Goal: Task Accomplishment & Management: Use online tool/utility

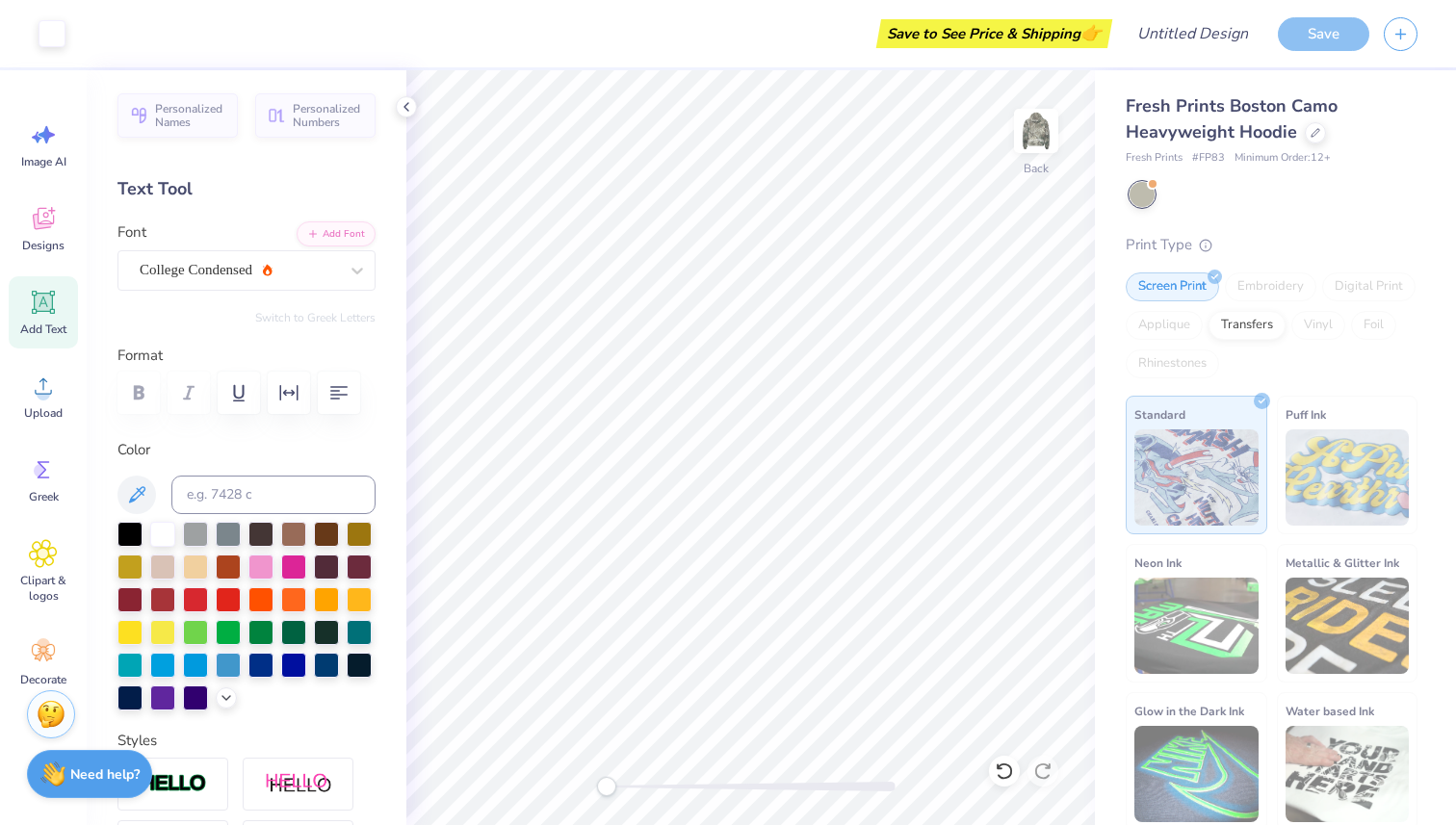
scroll to position [6, 0]
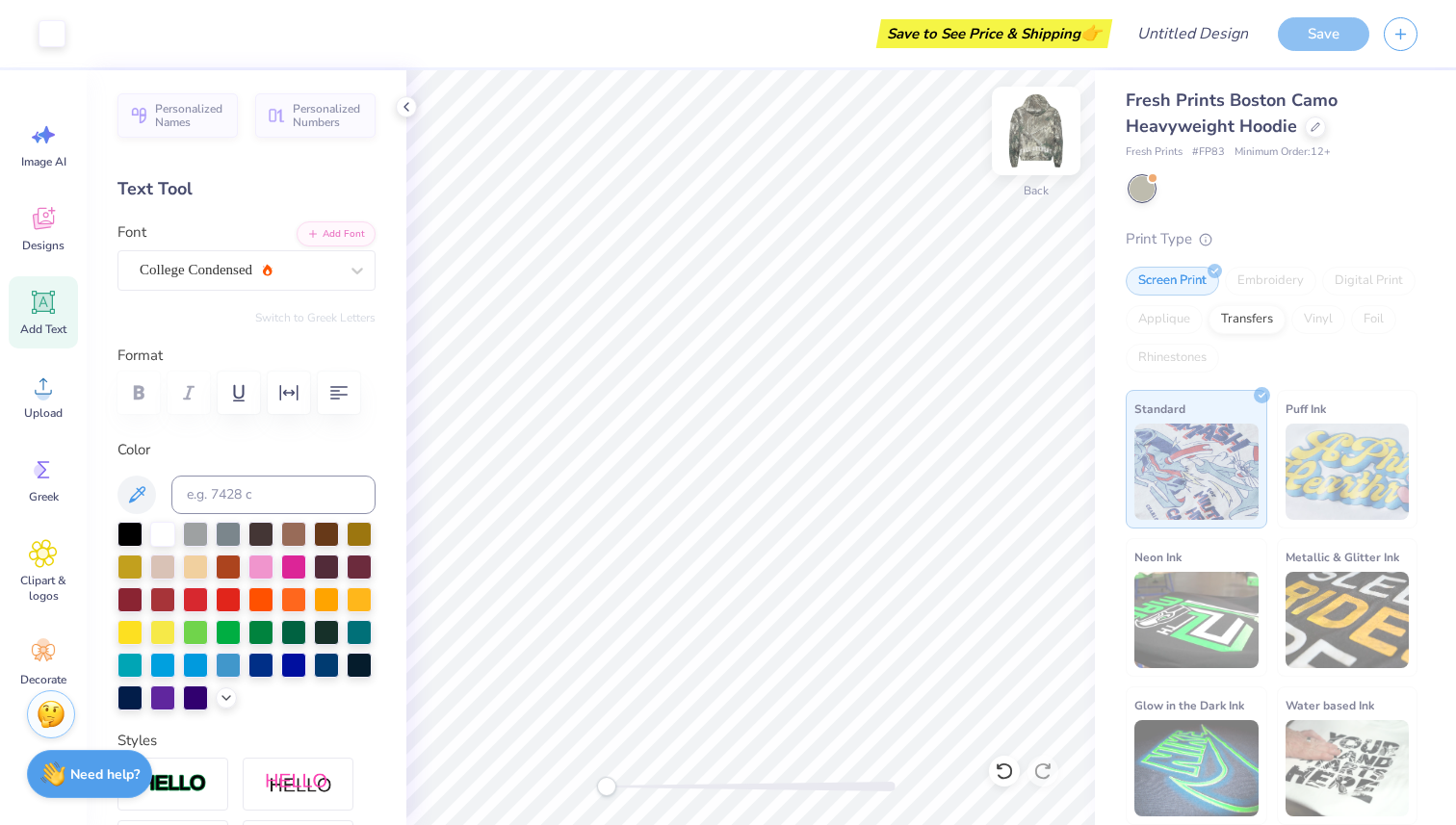
click at [1026, 162] on div "Back" at bounding box center [1036, 142] width 44 height 68
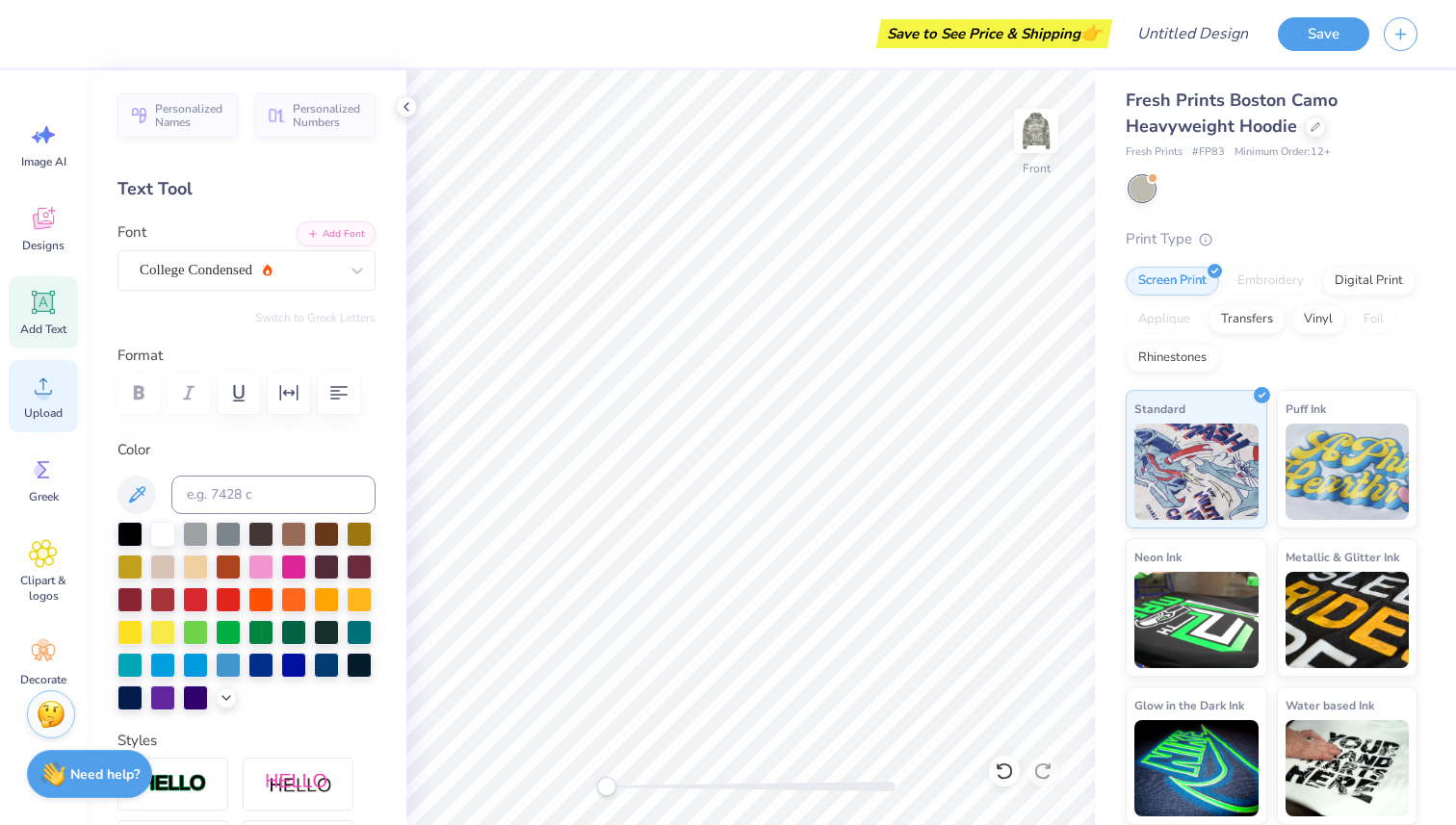
click at [52, 413] on span "Upload" at bounding box center [42, 413] width 38 height 16
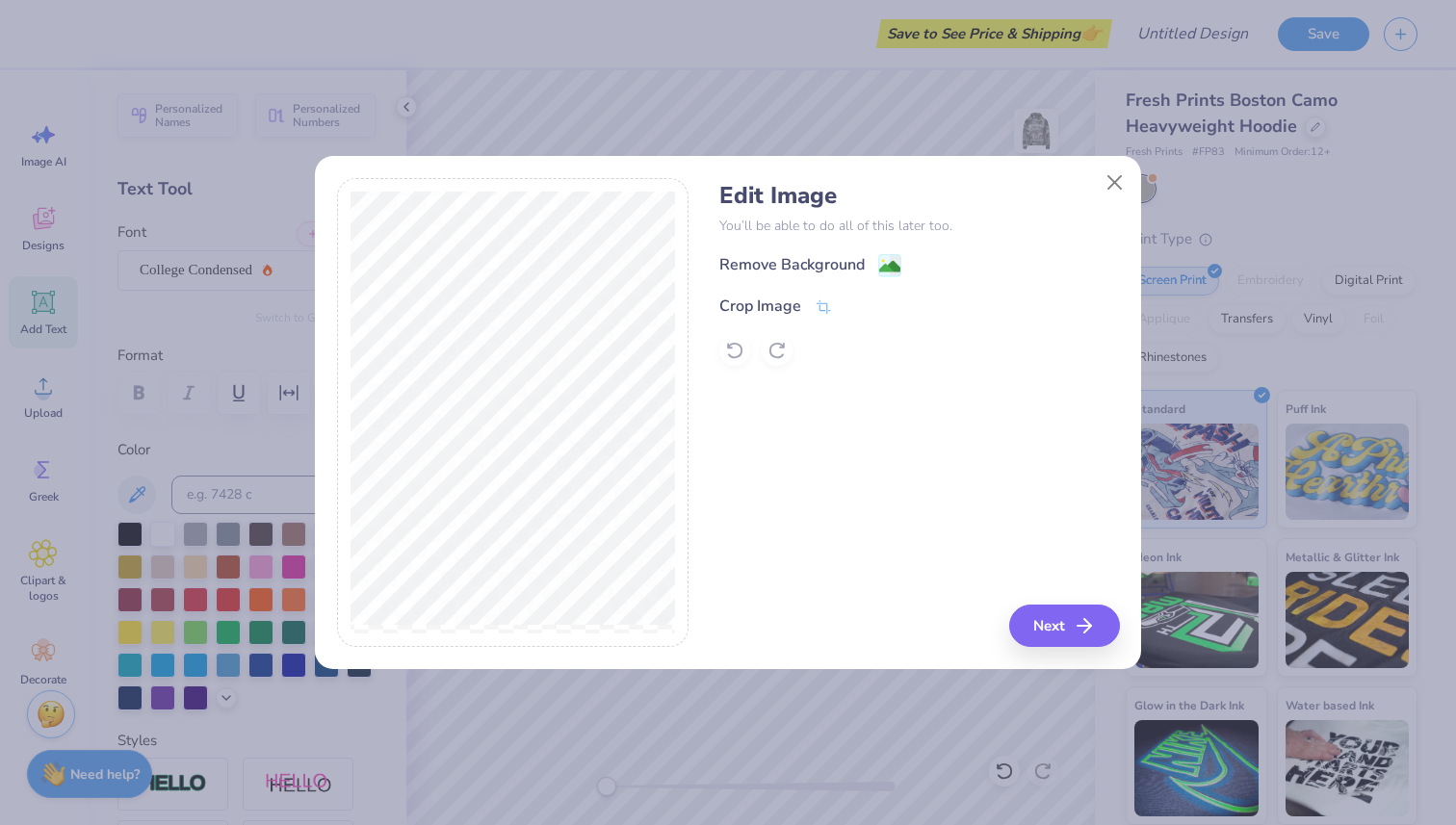
click at [900, 262] on div "Remove Background" at bounding box center [919, 265] width 399 height 24
click at [889, 266] on image at bounding box center [889, 268] width 21 height 21
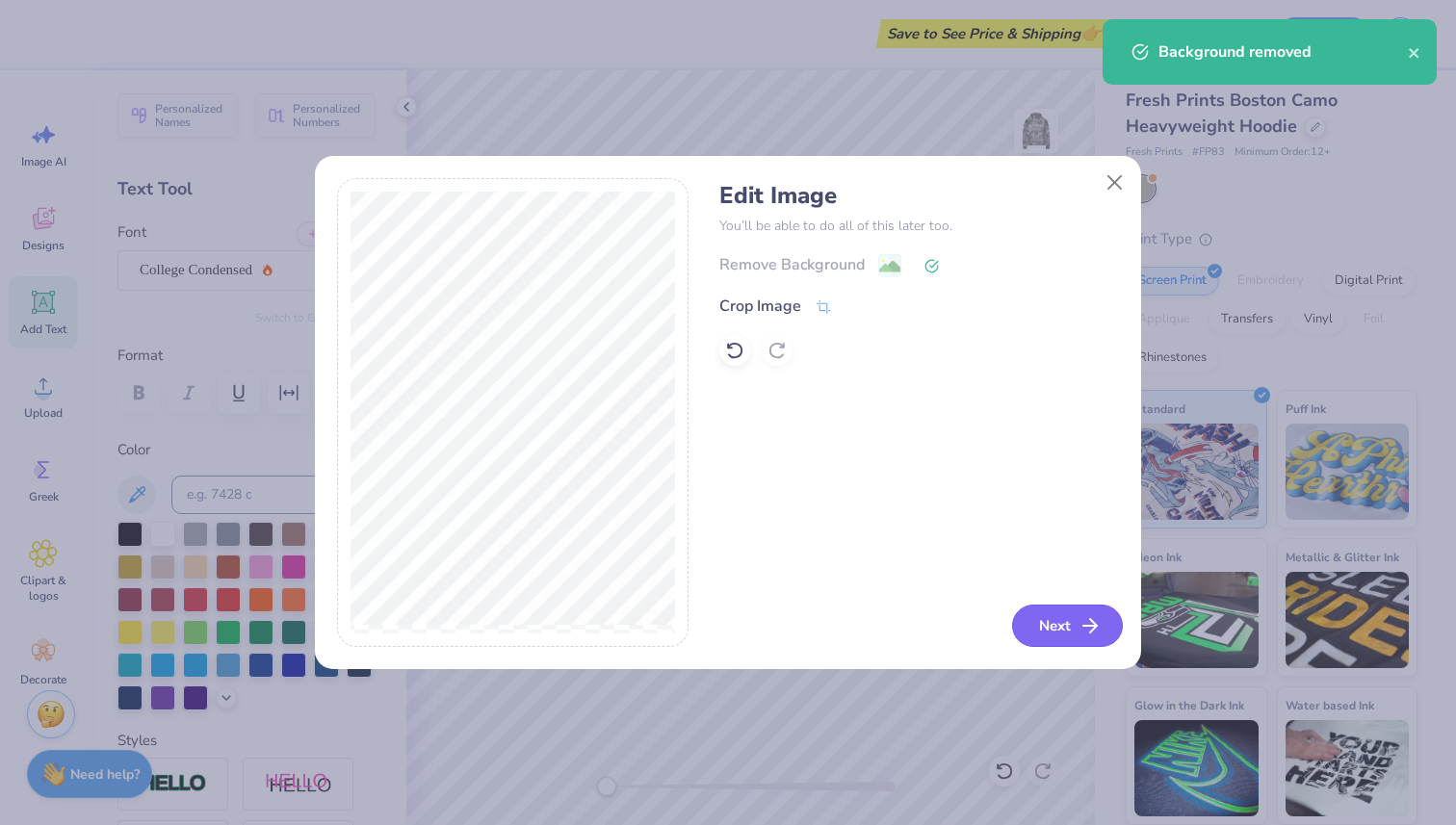
click at [1068, 625] on button "Next" at bounding box center [1068, 626] width 110 height 42
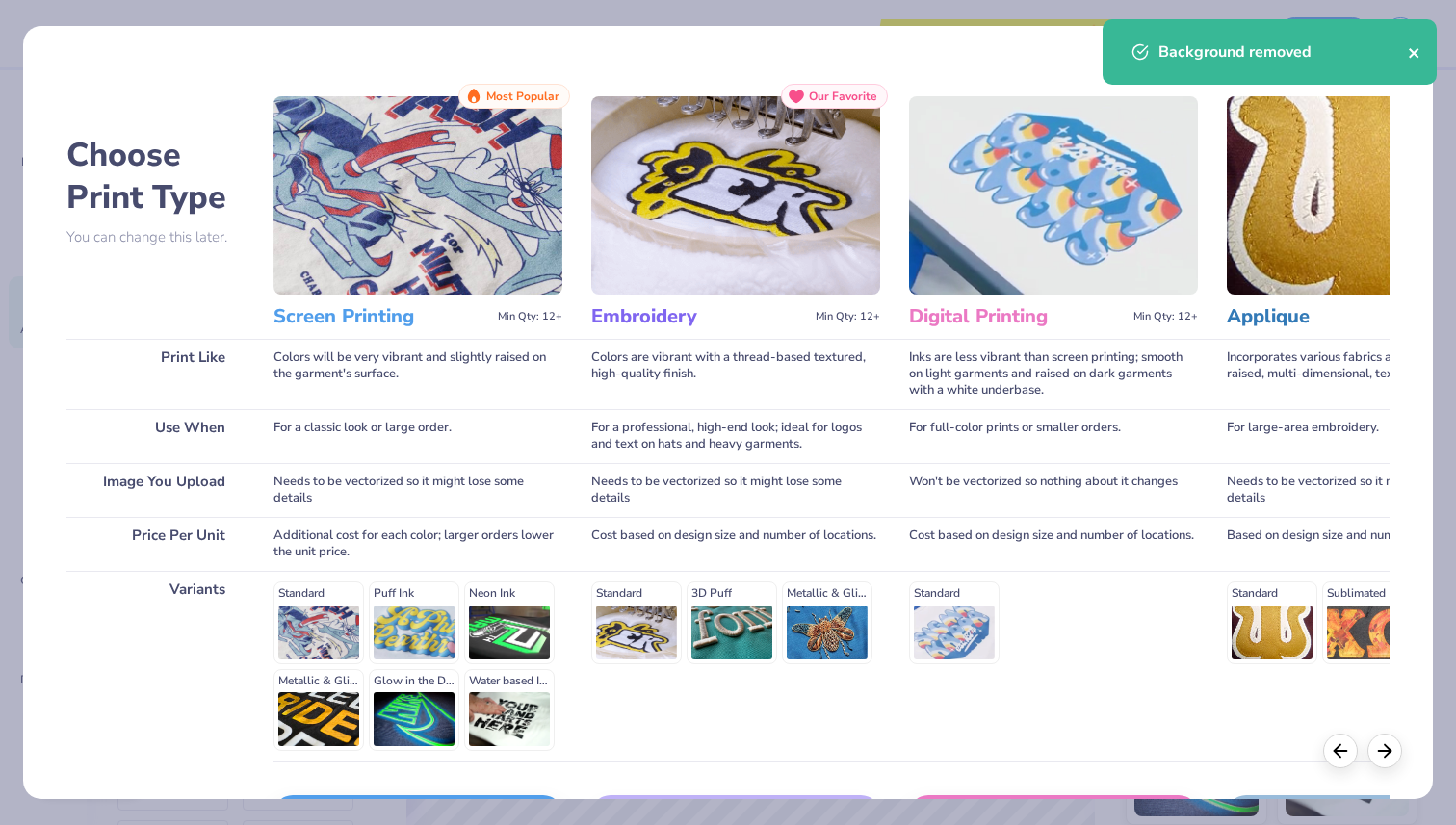
click at [1410, 57] on icon "close" at bounding box center [1414, 53] width 10 height 10
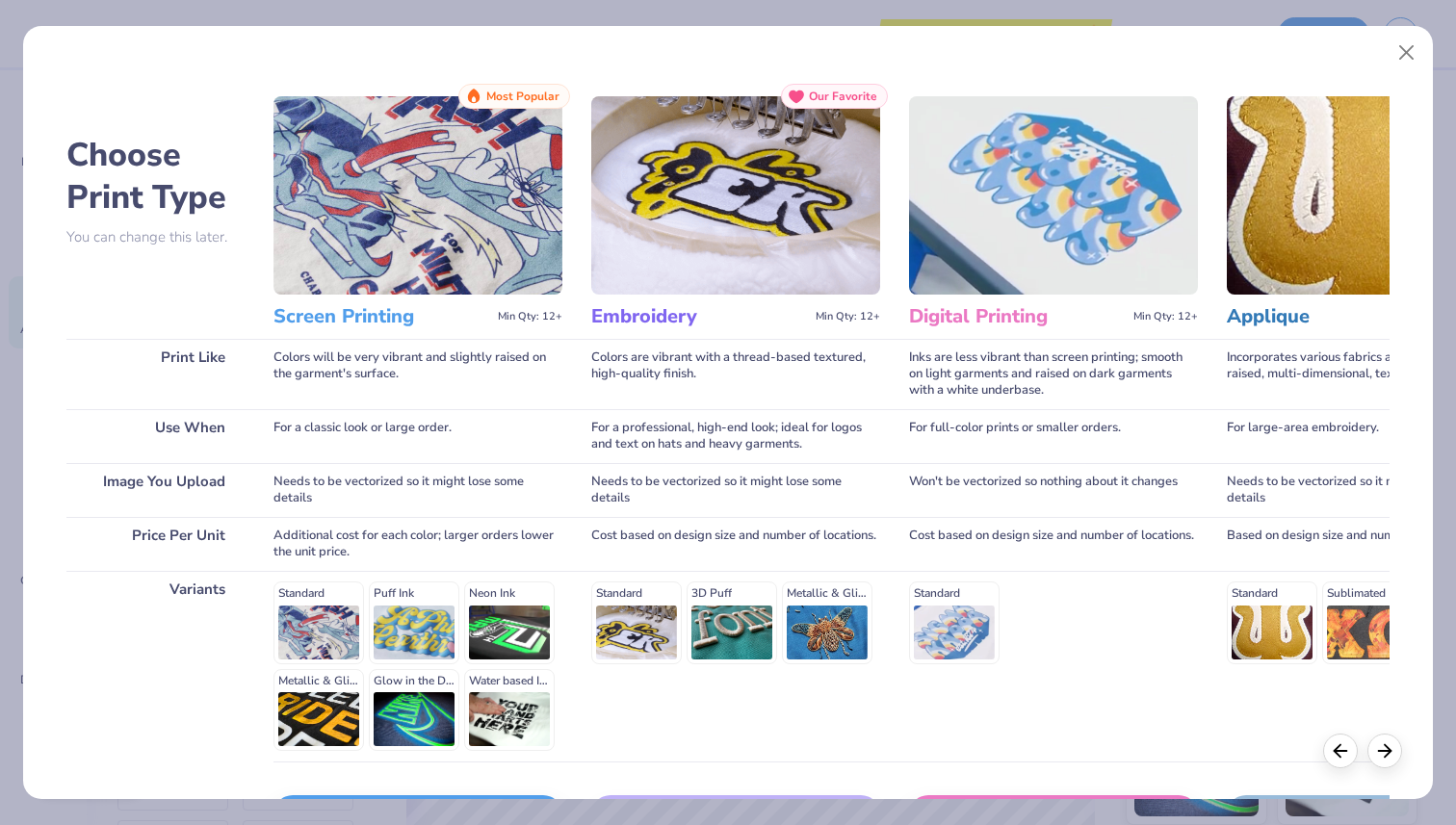
scroll to position [135, 0]
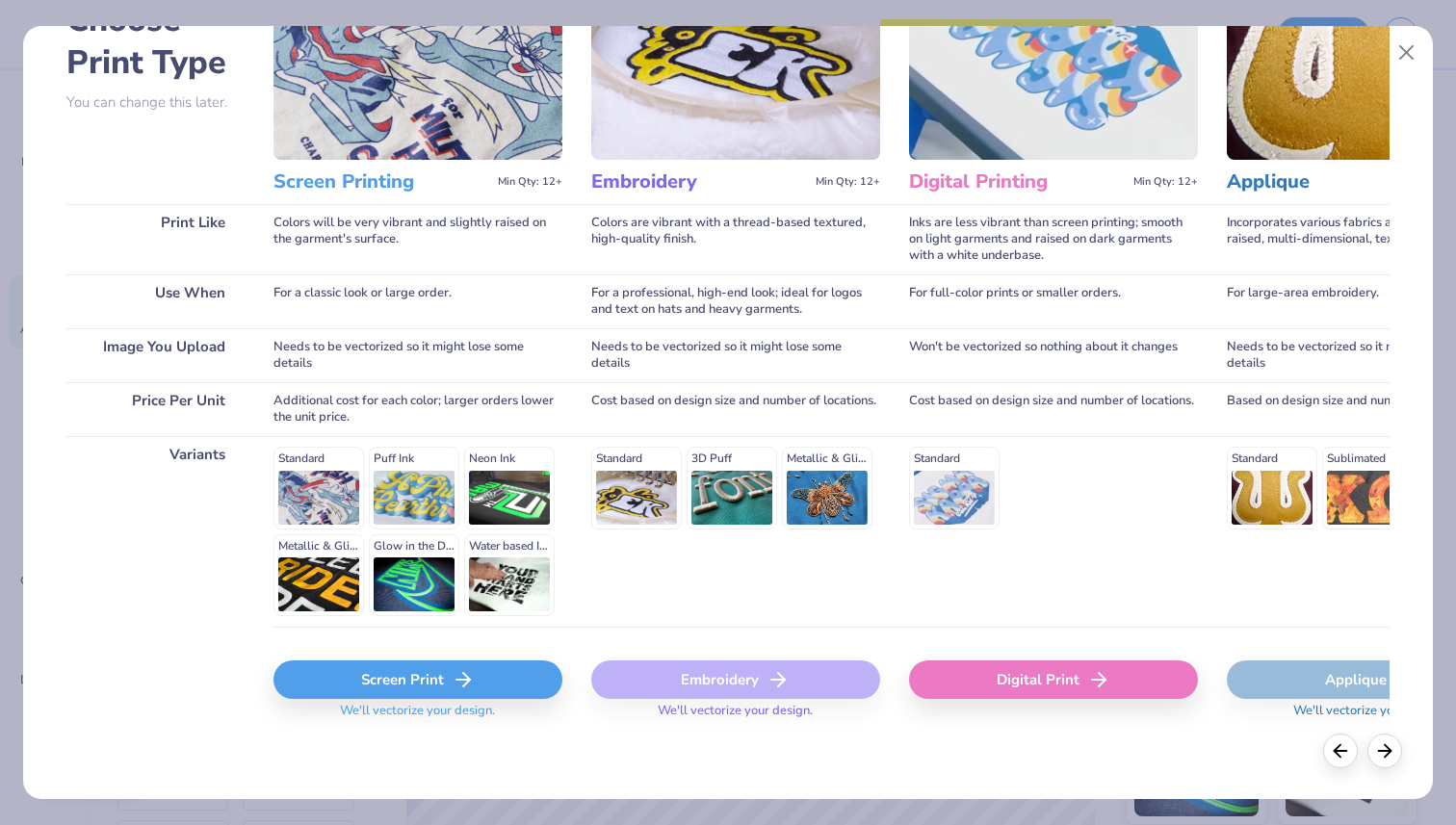
click at [486, 682] on div "Screen Print" at bounding box center [417, 679] width 289 height 38
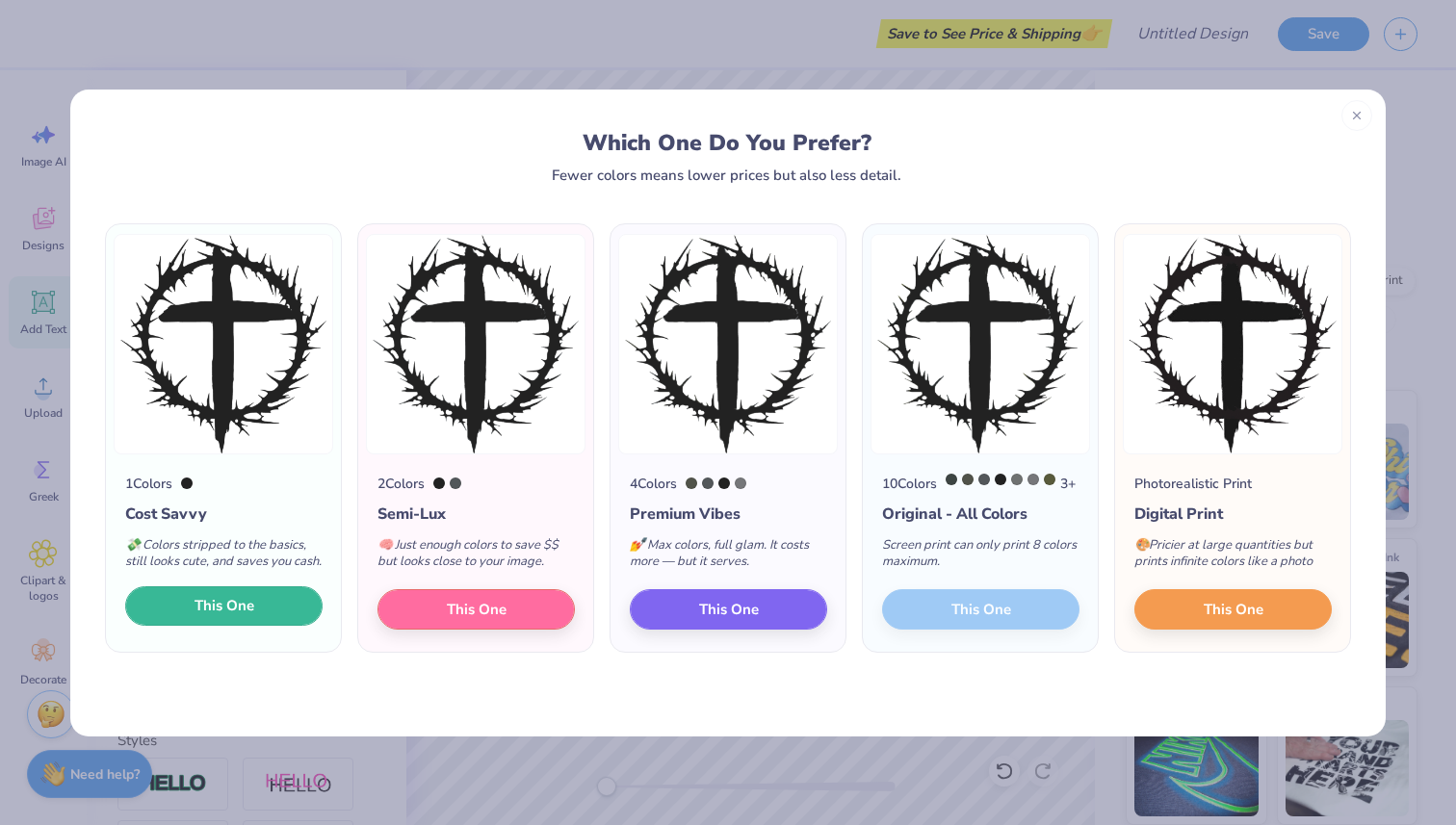
click at [278, 619] on button "This One" at bounding box center [224, 606] width 197 height 40
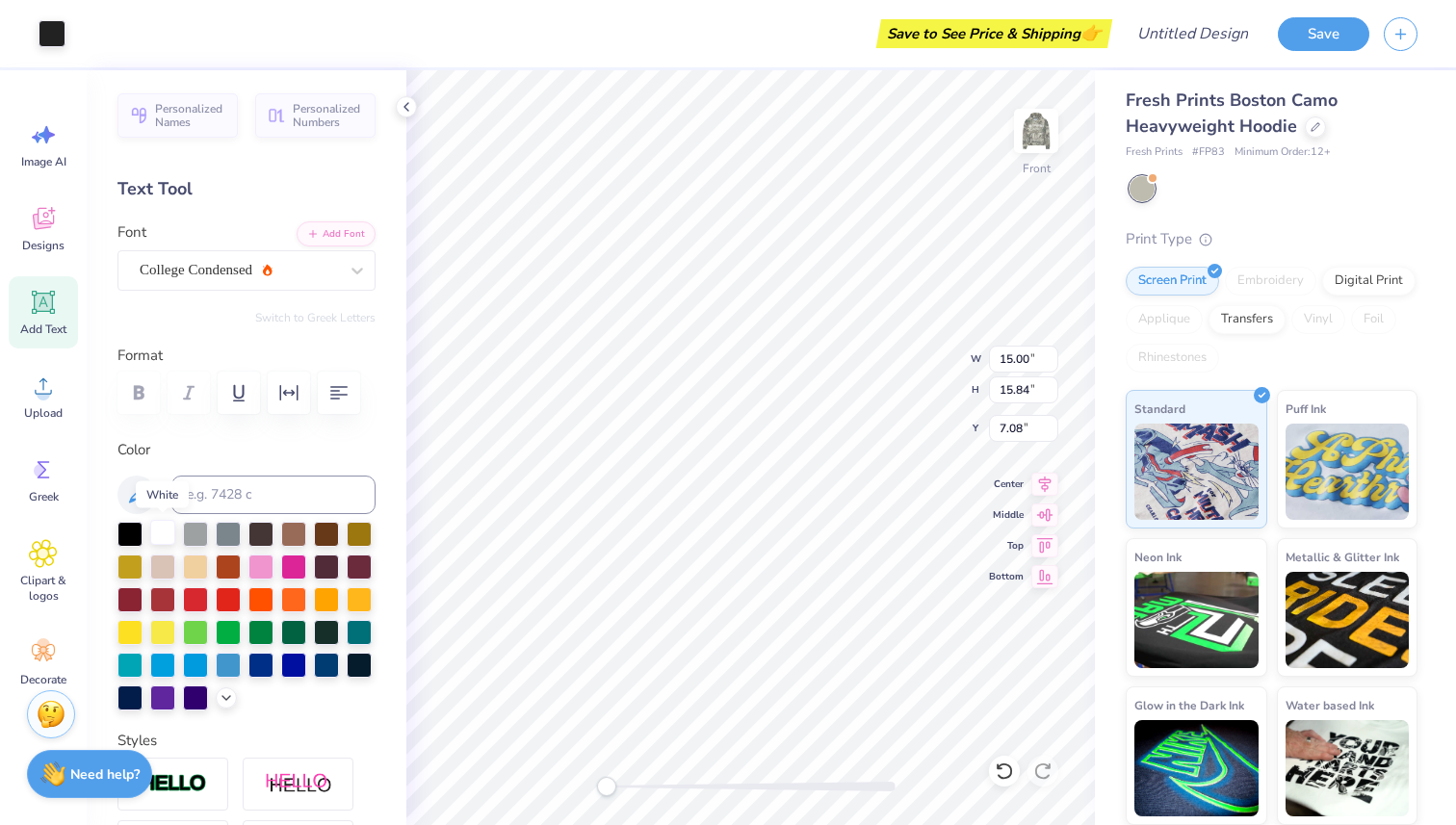
click at [175, 523] on div at bounding box center [162, 532] width 25 height 25
click at [173, 525] on div at bounding box center [162, 532] width 25 height 25
click at [60, 396] on div "Upload" at bounding box center [43, 395] width 69 height 72
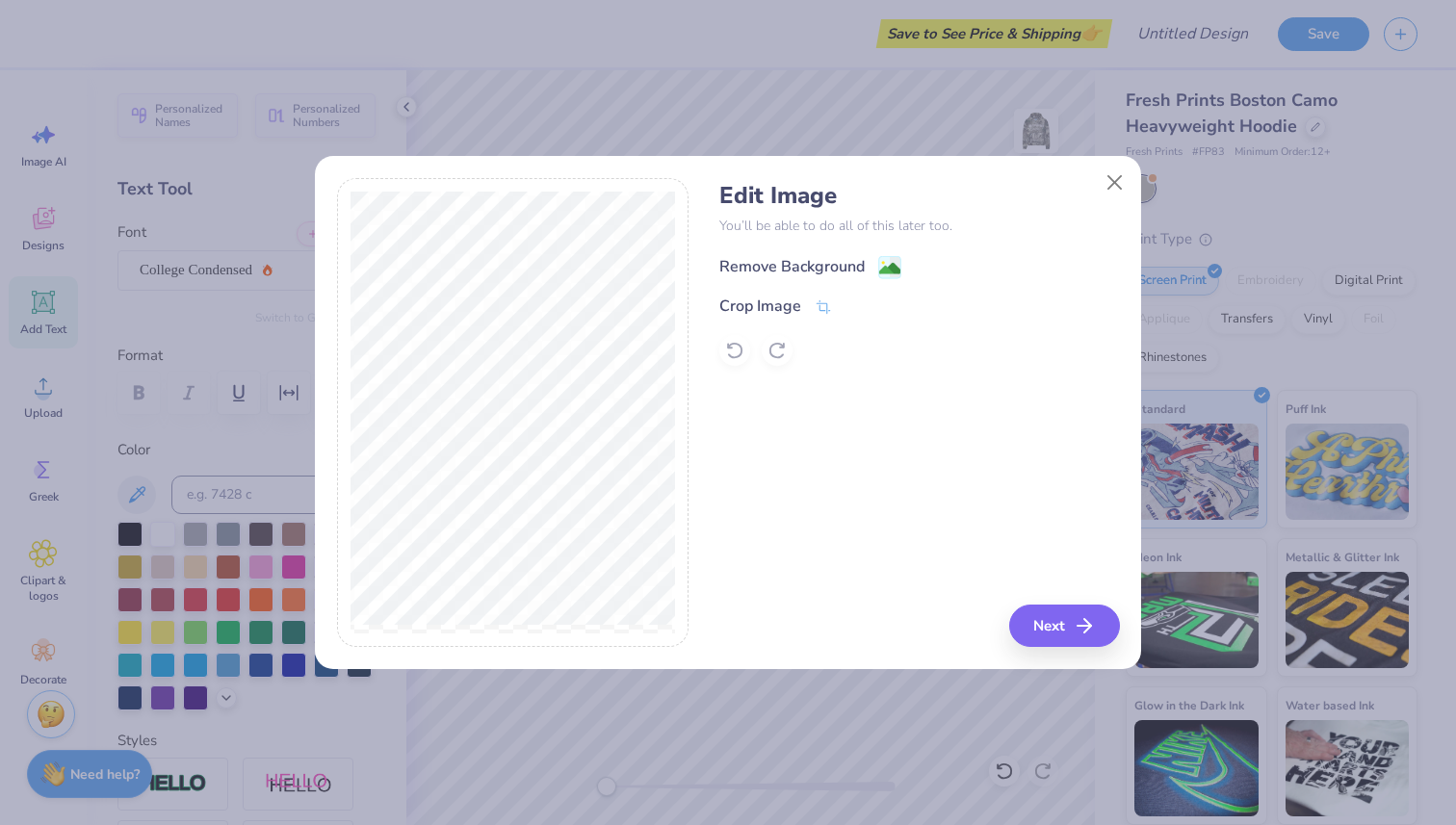
click at [829, 259] on div "Remove Background" at bounding box center [793, 266] width 146 height 23
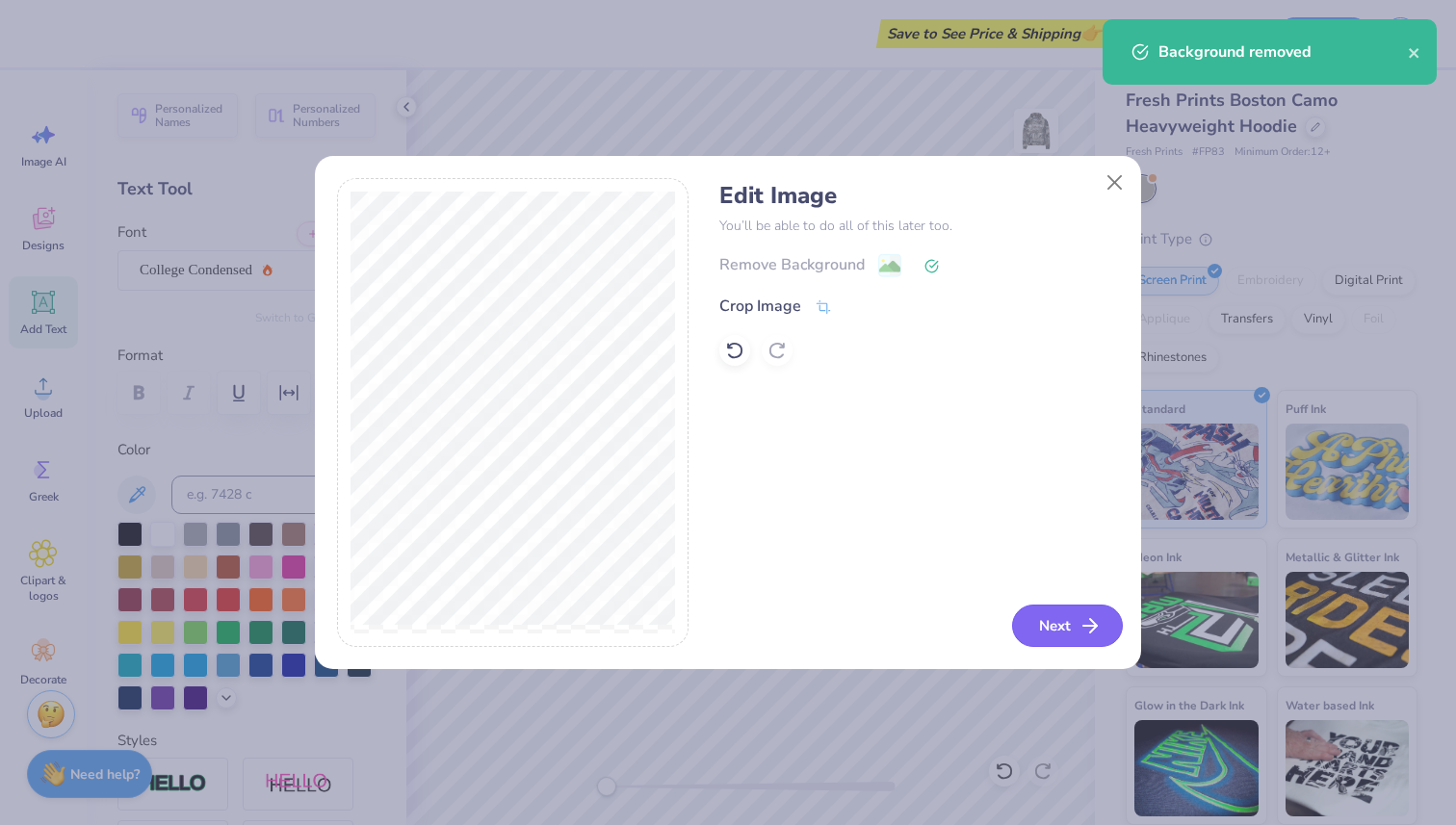
click at [1074, 631] on button "Next" at bounding box center [1068, 626] width 110 height 42
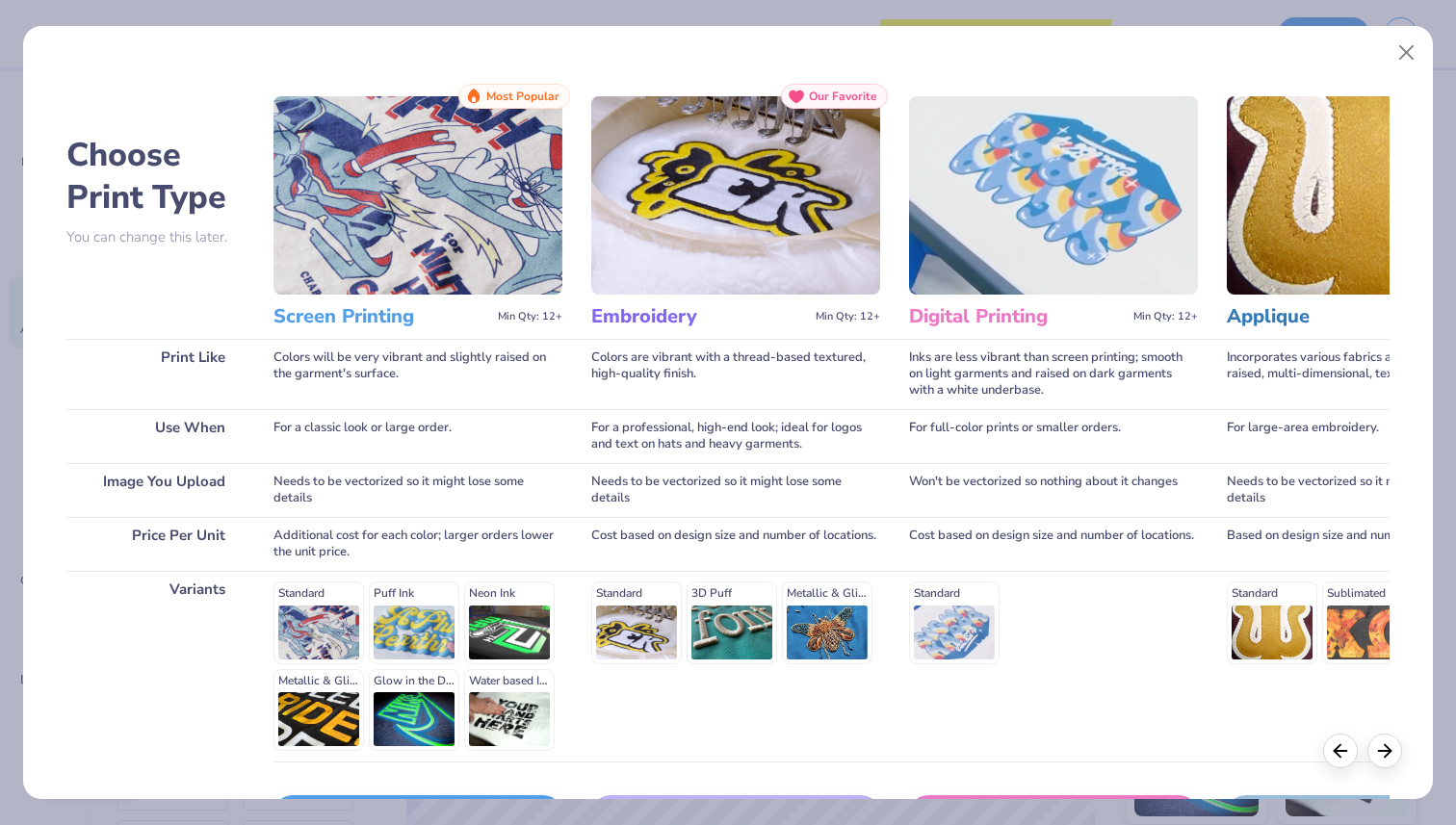
click at [449, 246] on img at bounding box center [417, 195] width 289 height 198
click at [377, 317] on h3 "Screen Printing" at bounding box center [381, 316] width 217 height 25
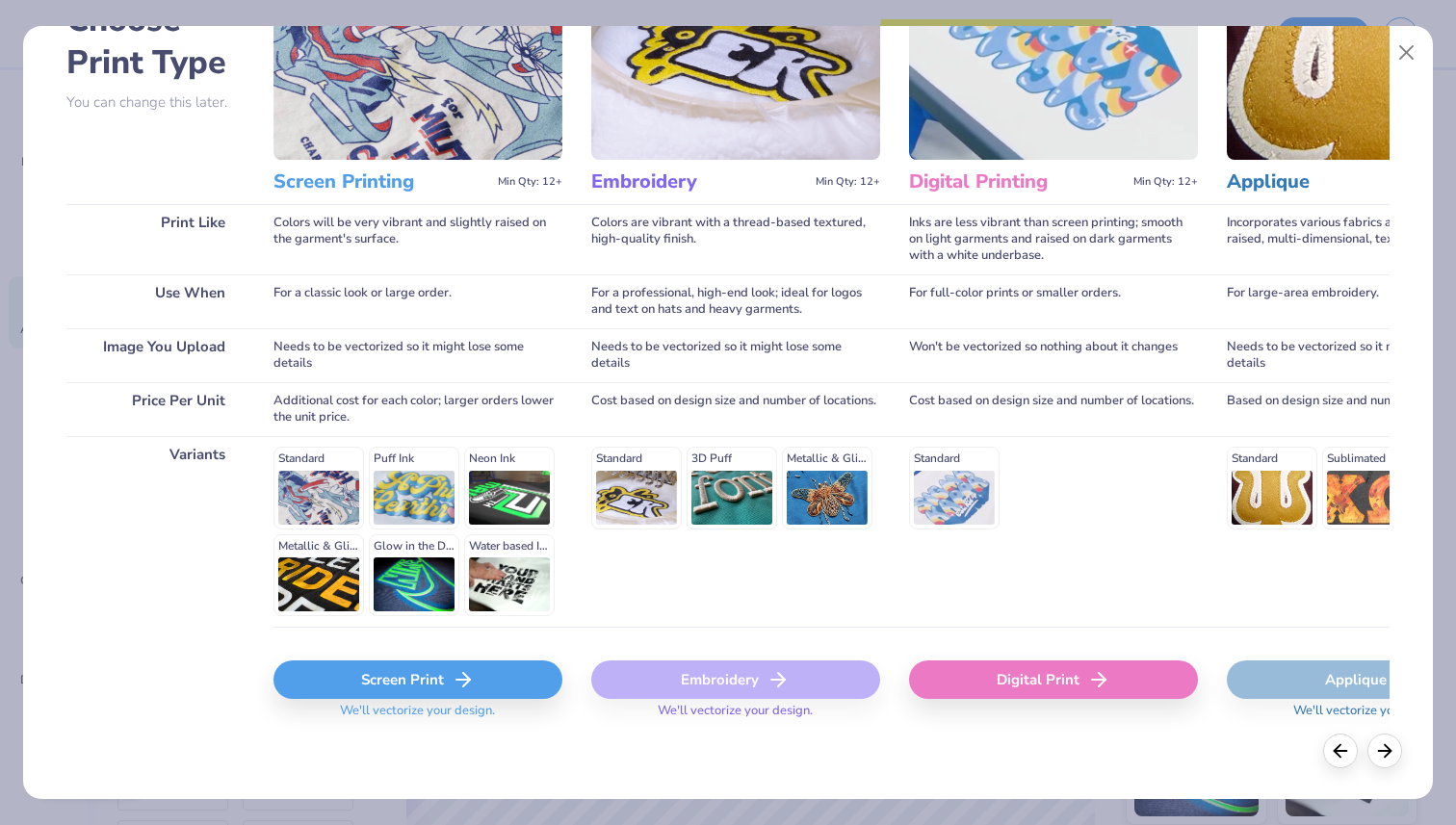
click at [448, 670] on div "Screen Print" at bounding box center [417, 679] width 289 height 38
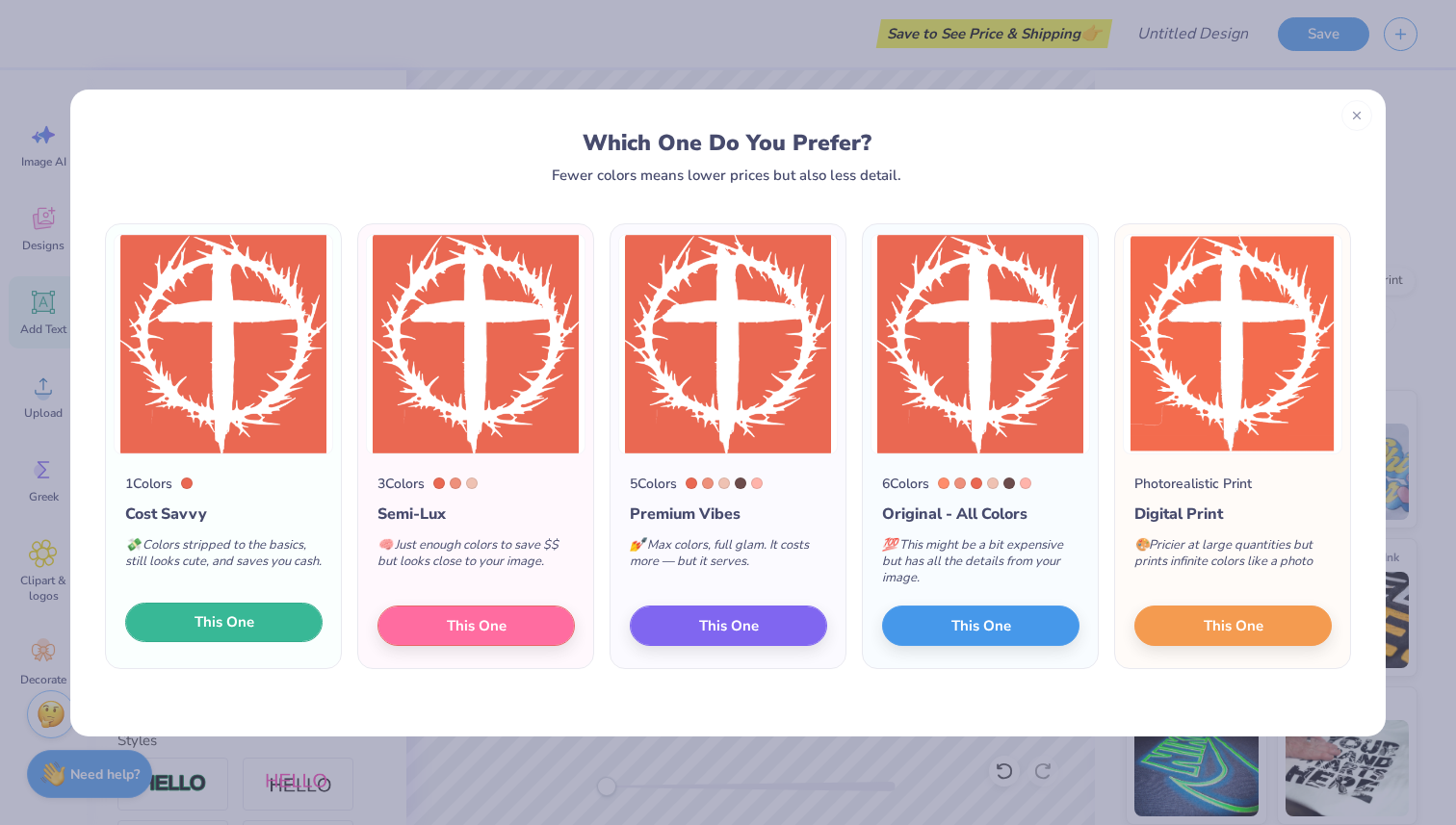
click at [172, 626] on button "This One" at bounding box center [224, 623] width 197 height 40
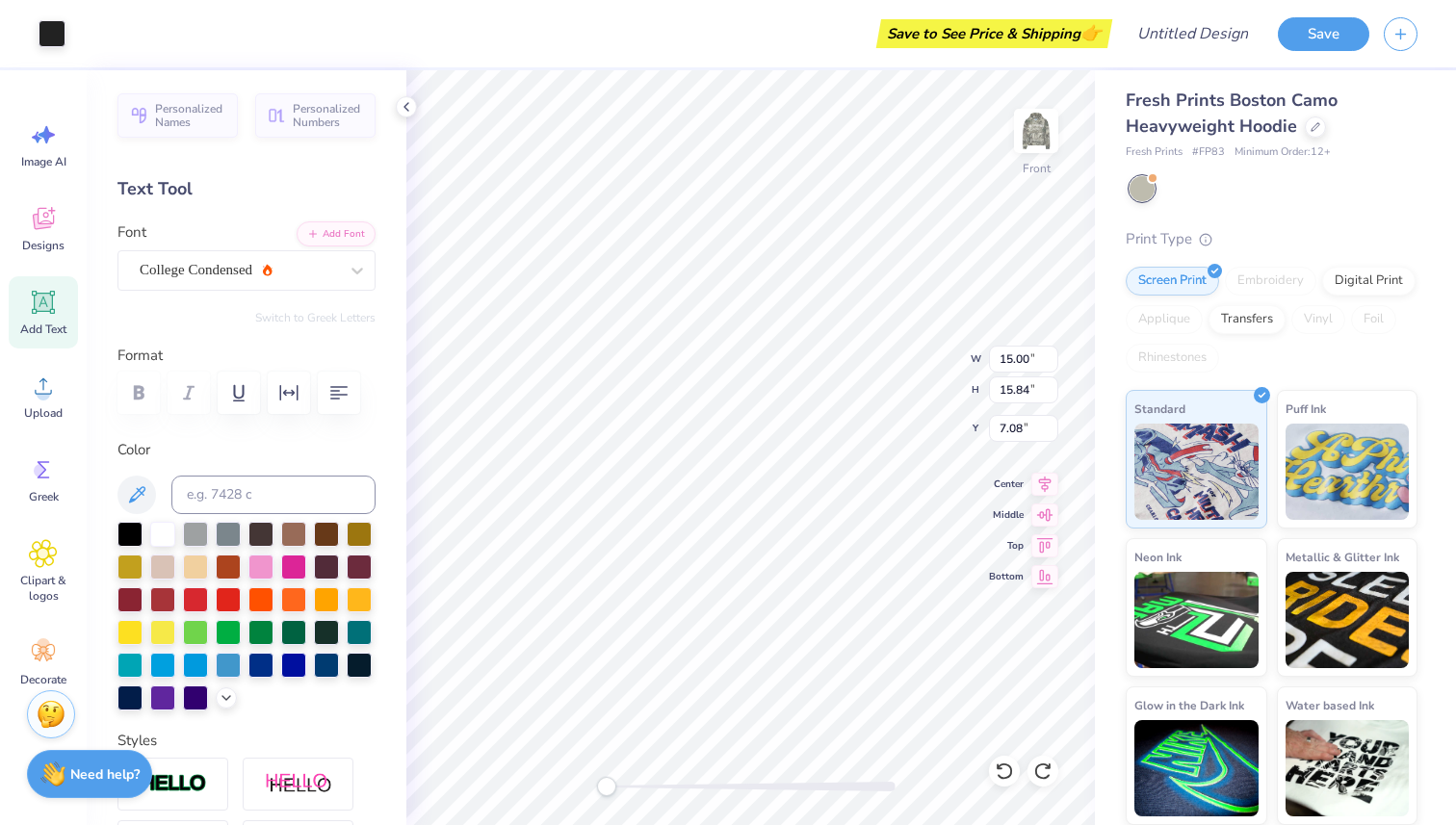
type input "5.00"
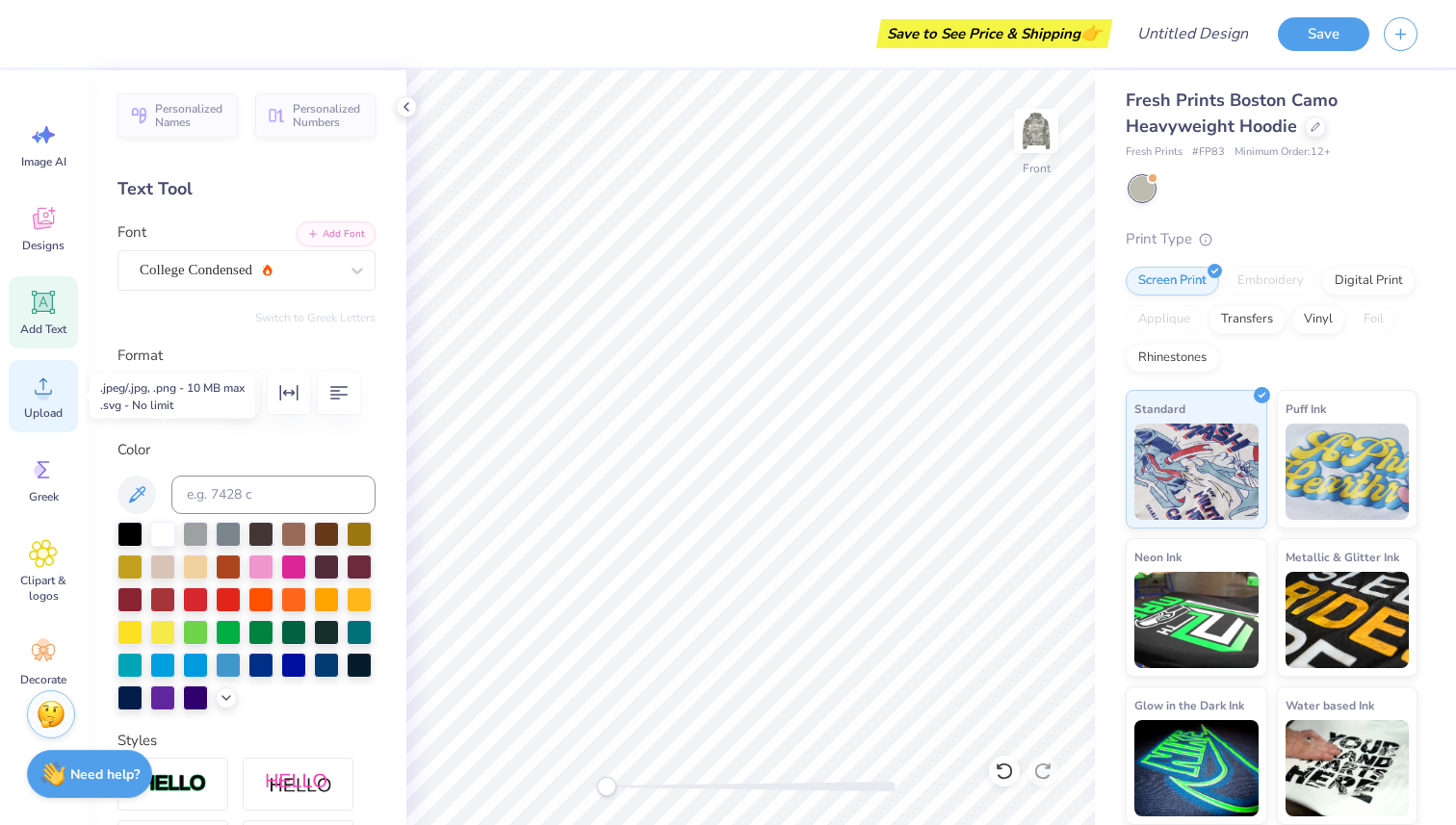
click at [34, 386] on icon at bounding box center [42, 385] width 29 height 29
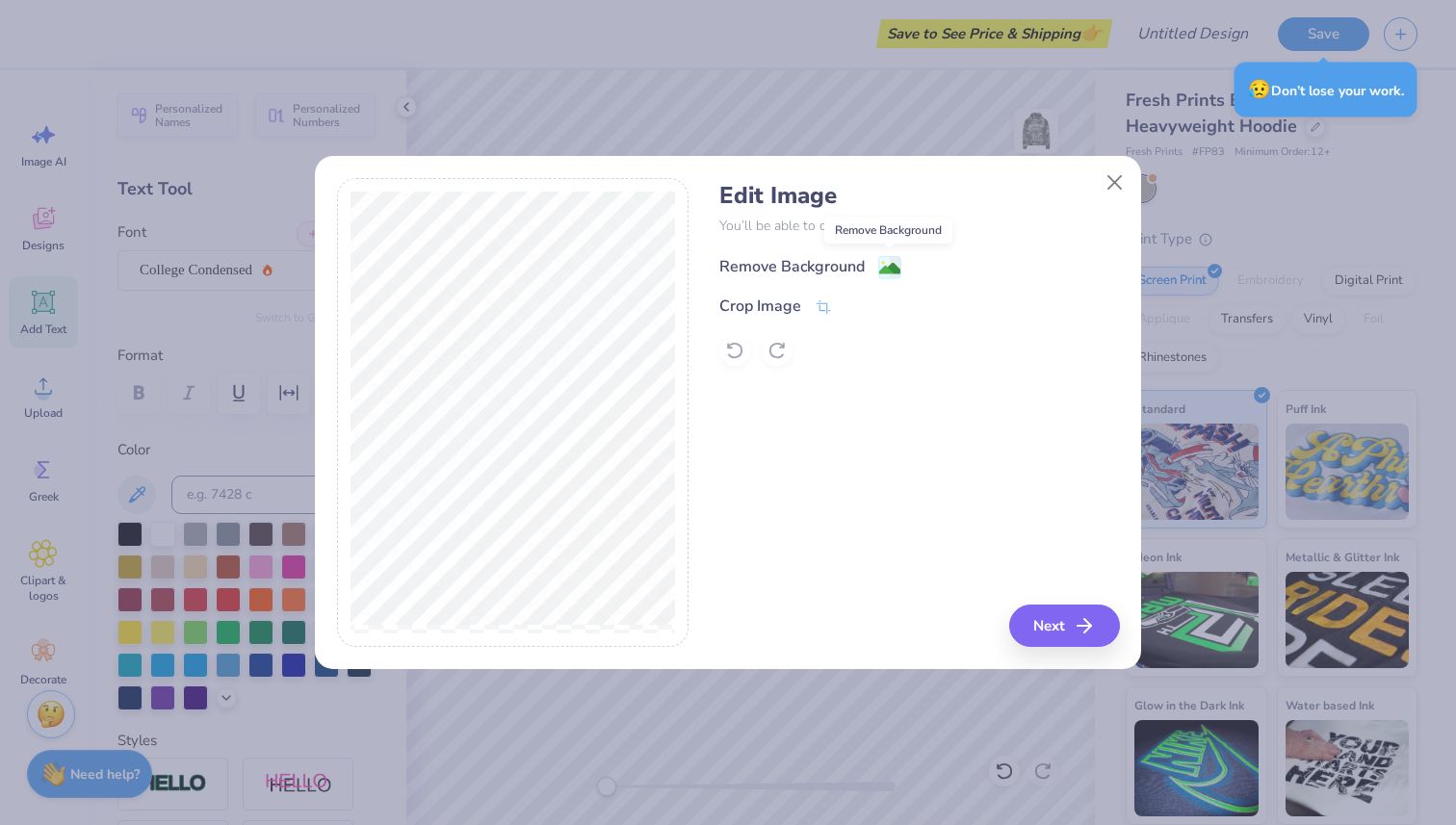
click at [896, 271] on image at bounding box center [889, 268] width 21 height 21
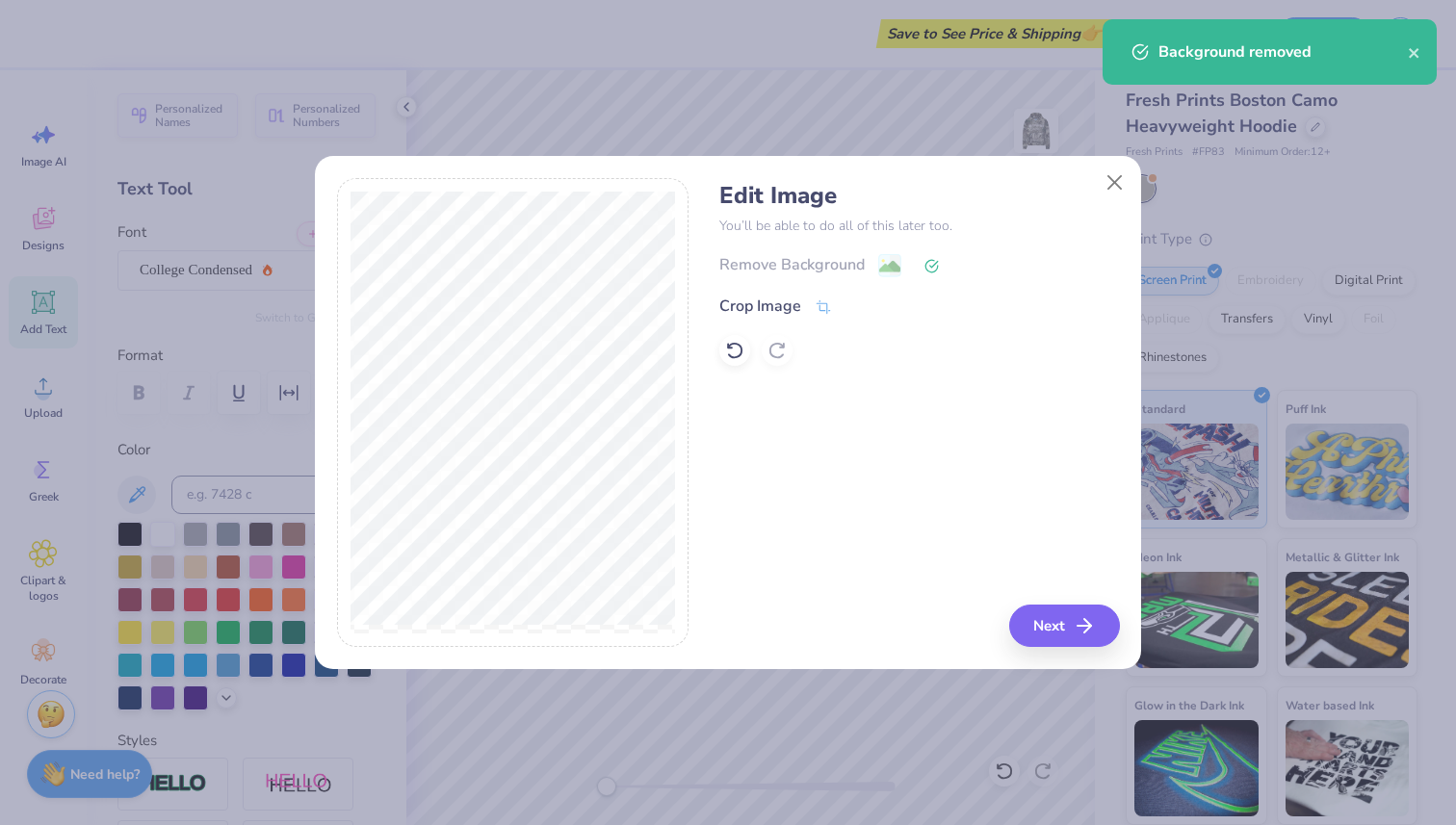
click at [749, 345] on div at bounding box center [734, 350] width 31 height 31
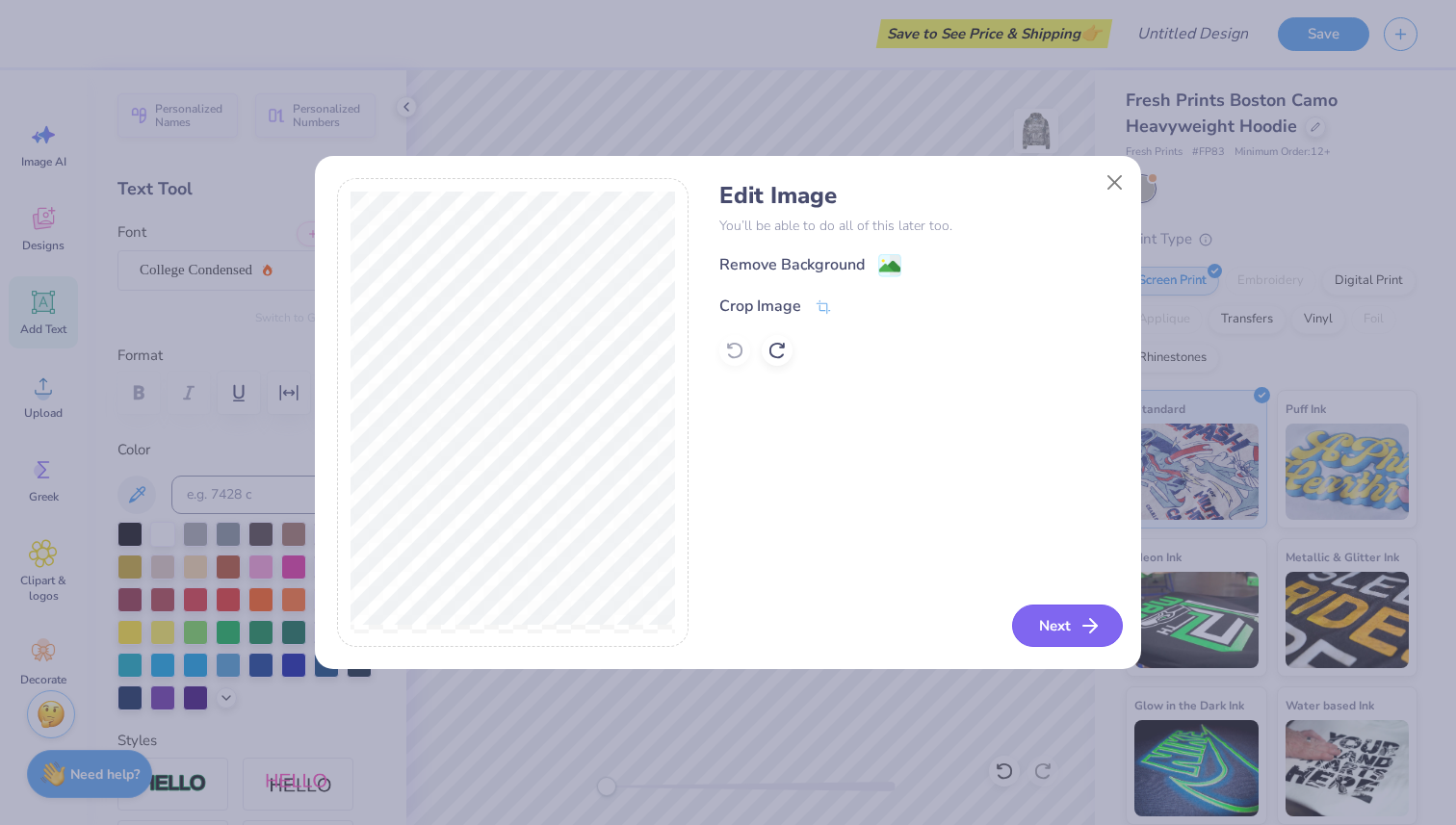
click at [1081, 624] on icon "button" at bounding box center [1089, 625] width 23 height 23
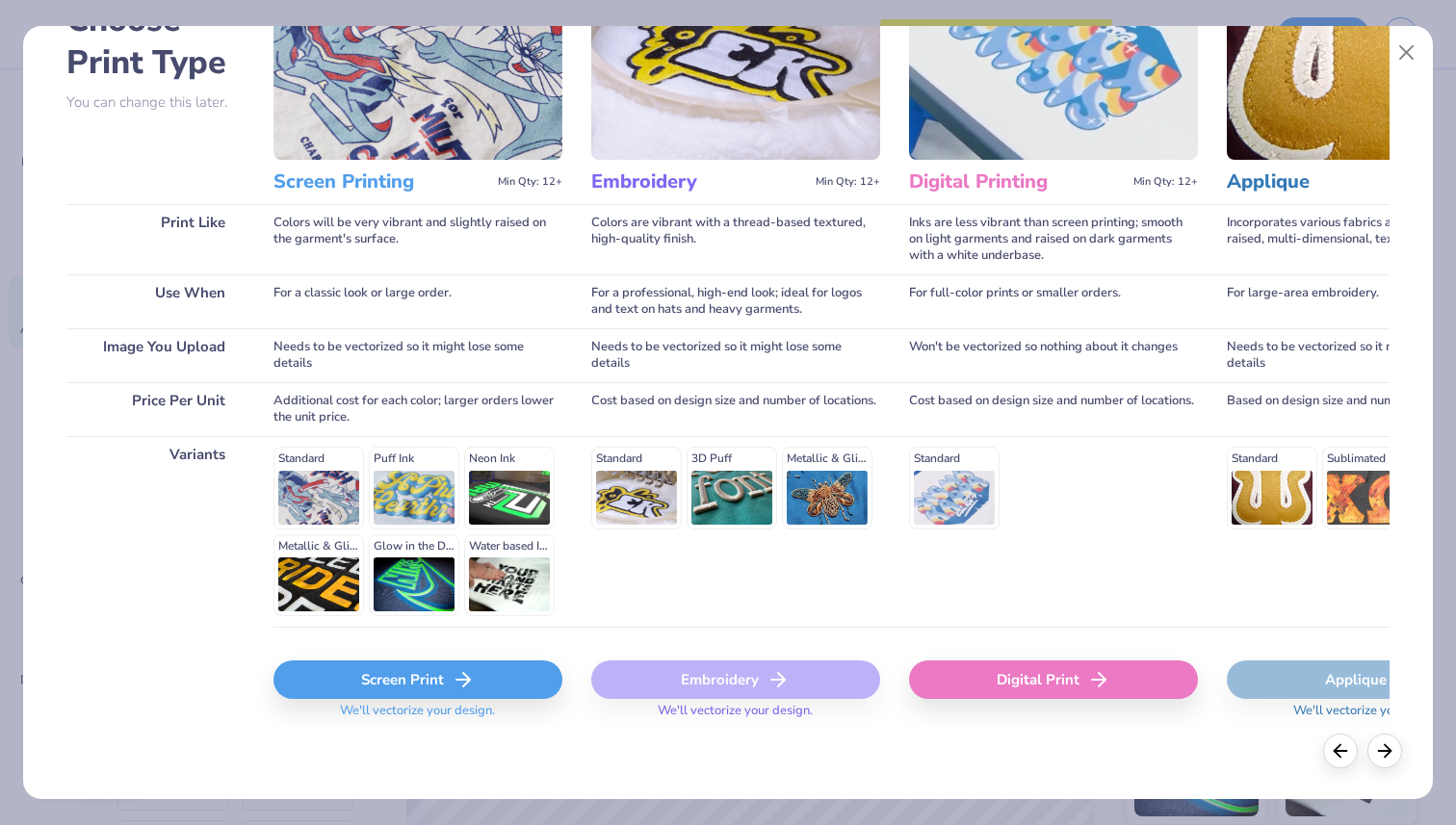
click at [386, 679] on div "Screen Print" at bounding box center [417, 679] width 289 height 38
